Goal: Information Seeking & Learning: Learn about a topic

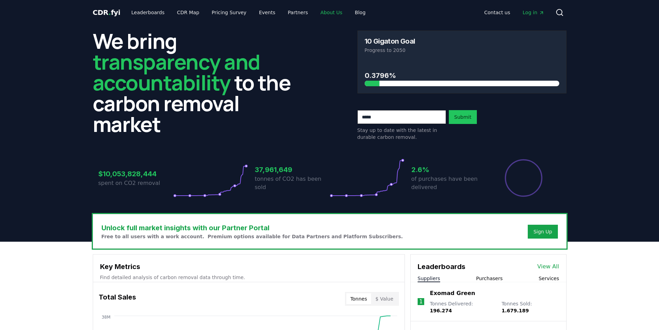
click at [315, 15] on link "About Us" at bounding box center [331, 12] width 33 height 12
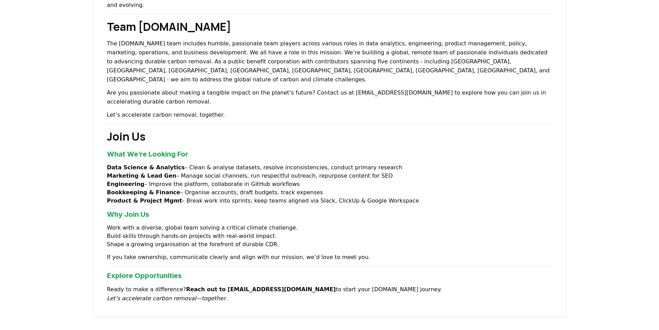
scroll to position [416, 0]
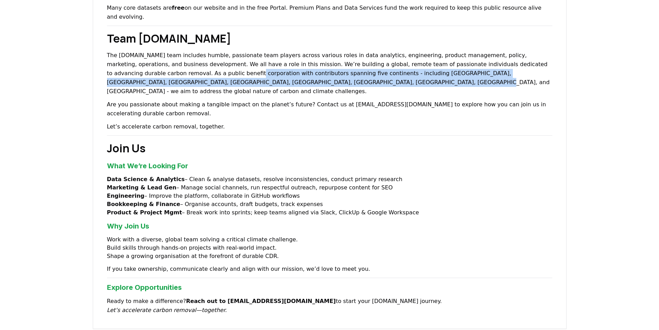
drag, startPoint x: 142, startPoint y: 63, endPoint x: 244, endPoint y: 78, distance: 103.6
click at [247, 76] on p "The [DOMAIN_NAME] team includes humble, passionate team players across various …" at bounding box center [329, 73] width 445 height 45
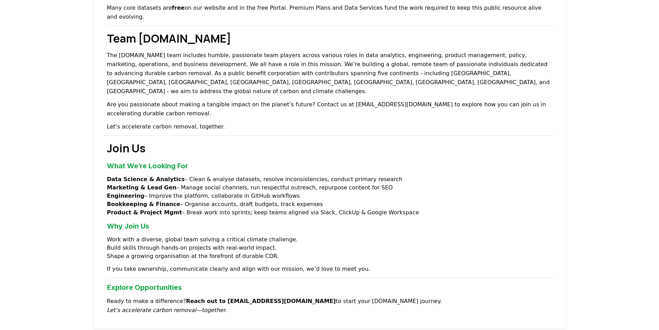
drag, startPoint x: 174, startPoint y: 161, endPoint x: 394, endPoint y: 161, distance: 219.9
click at [394, 184] on li "Marketing & Lead Gen – Manage social channels, run respectful outreach, repurpo…" at bounding box center [329, 188] width 445 height 8
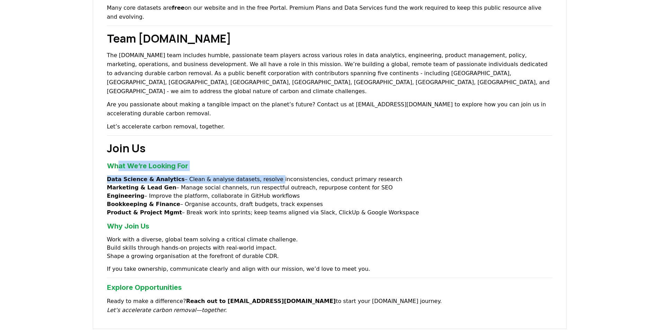
drag, startPoint x: 118, startPoint y: 136, endPoint x: 264, endPoint y: 151, distance: 146.1
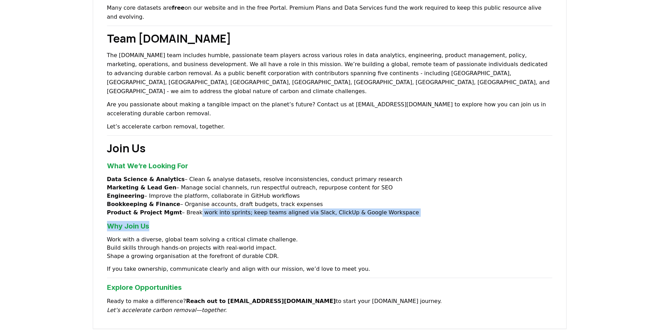
drag, startPoint x: 191, startPoint y: 184, endPoint x: 243, endPoint y: 193, distance: 53.1
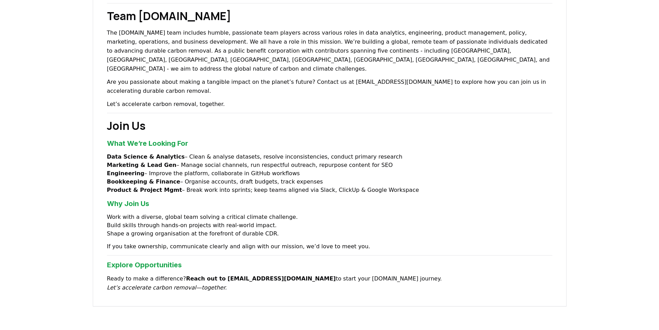
scroll to position [450, 0]
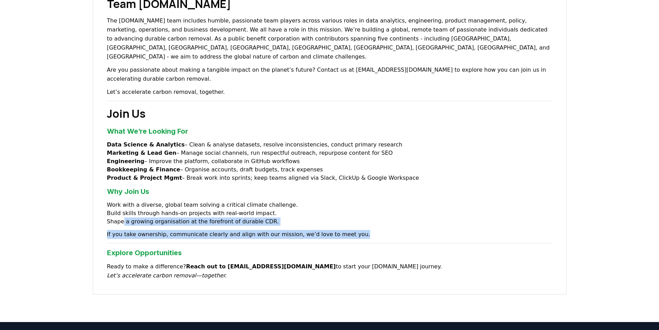
drag, startPoint x: 121, startPoint y: 195, endPoint x: 355, endPoint y: 205, distance: 234.7
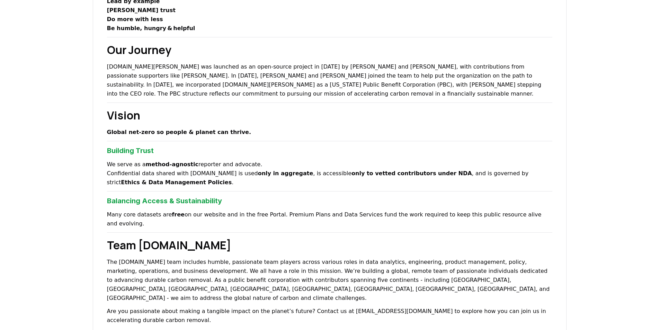
scroll to position [173, 0]
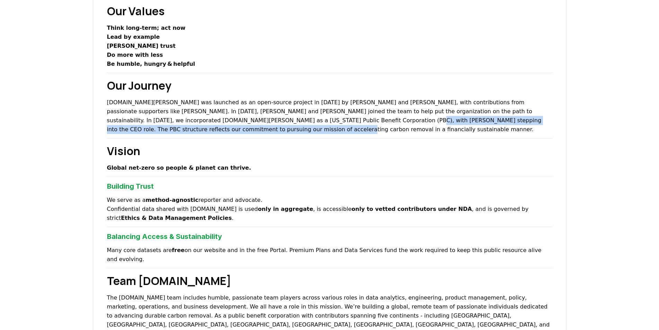
drag, startPoint x: 233, startPoint y: 117, endPoint x: 301, endPoint y: 127, distance: 68.6
click at [301, 127] on p "[DOMAIN_NAME][PERSON_NAME] was launched as an open-source project in [DATE] by …" at bounding box center [329, 116] width 445 height 36
click at [294, 130] on p "[DOMAIN_NAME][PERSON_NAME] was launched as an open-source project in [DATE] by …" at bounding box center [329, 116] width 445 height 36
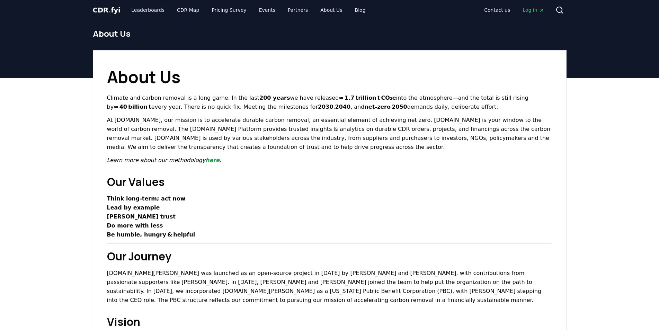
scroll to position [0, 0]
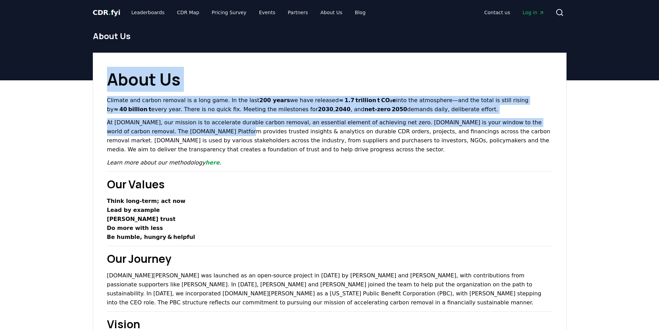
drag, startPoint x: 109, startPoint y: 76, endPoint x: 189, endPoint y: 163, distance: 118.1
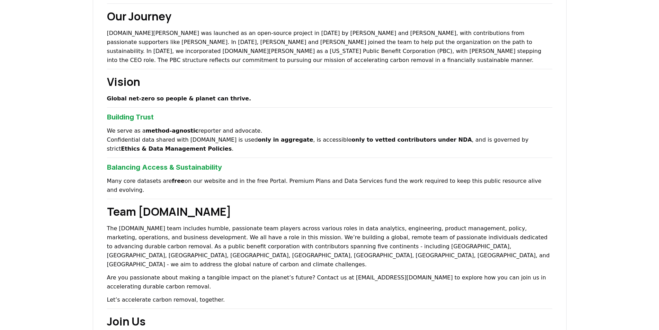
scroll to position [485, 0]
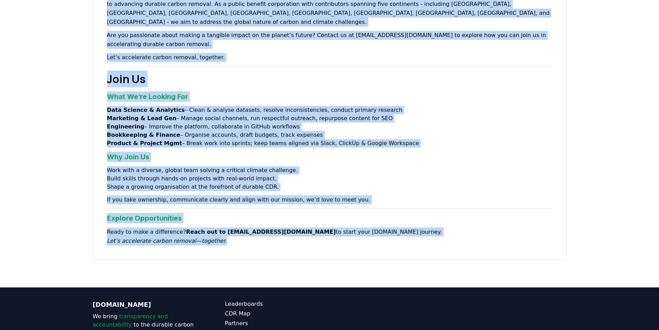
click at [221, 228] on p "Ready to make a difference? Reach out to [EMAIL_ADDRESS][DOMAIN_NAME] to start …" at bounding box center [329, 237] width 445 height 18
copy div "Lorem Ip Dolorsi ame consec adipisc el s doei temp. In utl etdo 603 magna al en…"
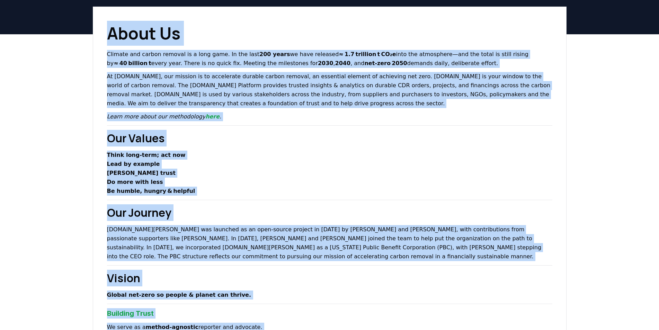
scroll to position [35, 0]
